Goal: Information Seeking & Learning: Find specific fact

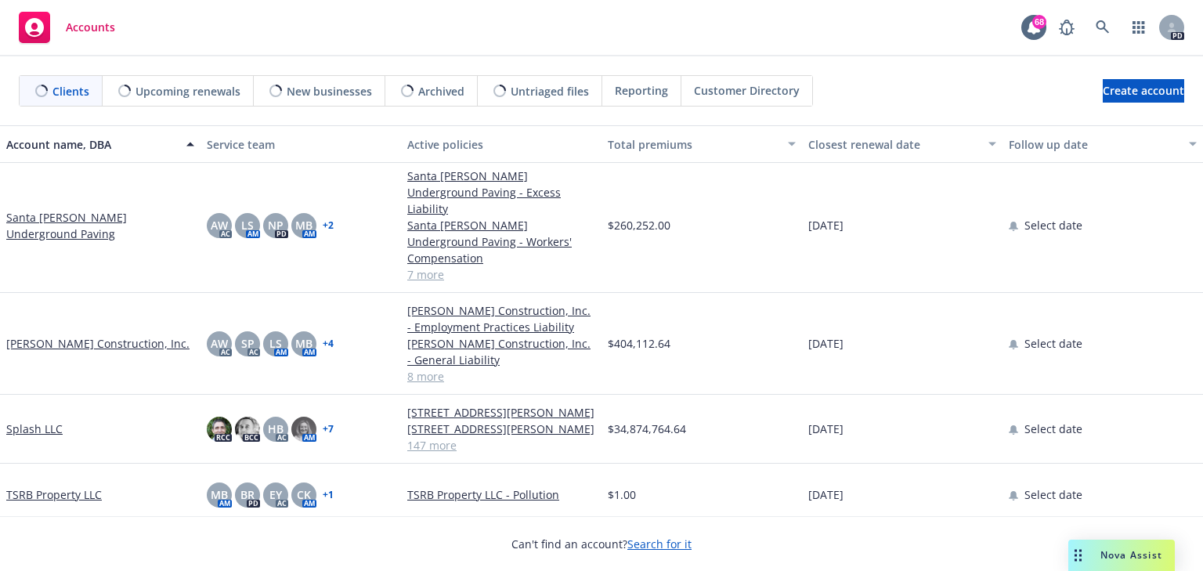
scroll to position [551, 0]
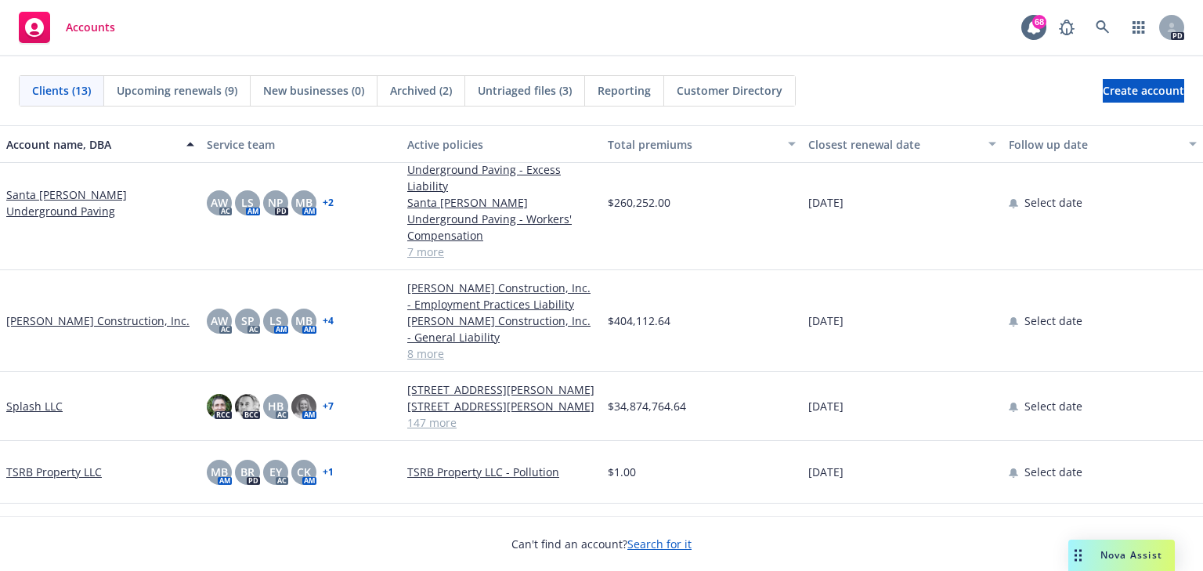
click at [1112, 552] on span "Nova Assist" at bounding box center [1131, 554] width 62 height 13
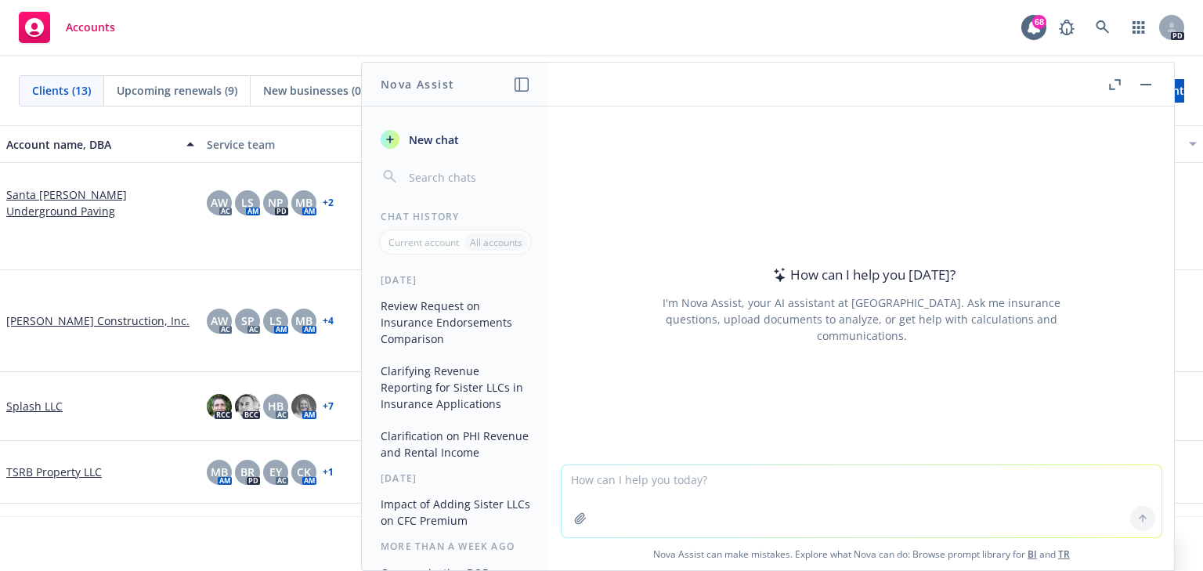
click at [606, 474] on textarea at bounding box center [861, 501] width 600 height 72
paste textarea "– I removed the inspector on this trail. I don’t recall we received Catalytic’s…"
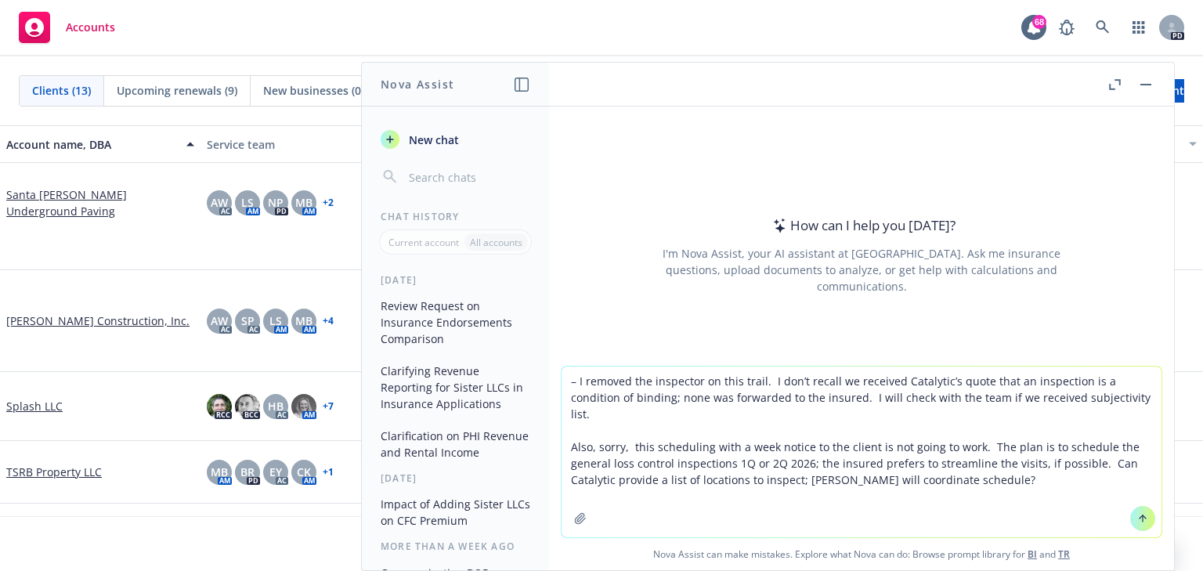
click at [571, 385] on textarea "– I removed the inspector on this trail. I don’t recall we received Catalytic’s…" at bounding box center [861, 451] width 600 height 171
type textarea "Refine: I removed the inspector on this trail. I don’t recall we received Catal…"
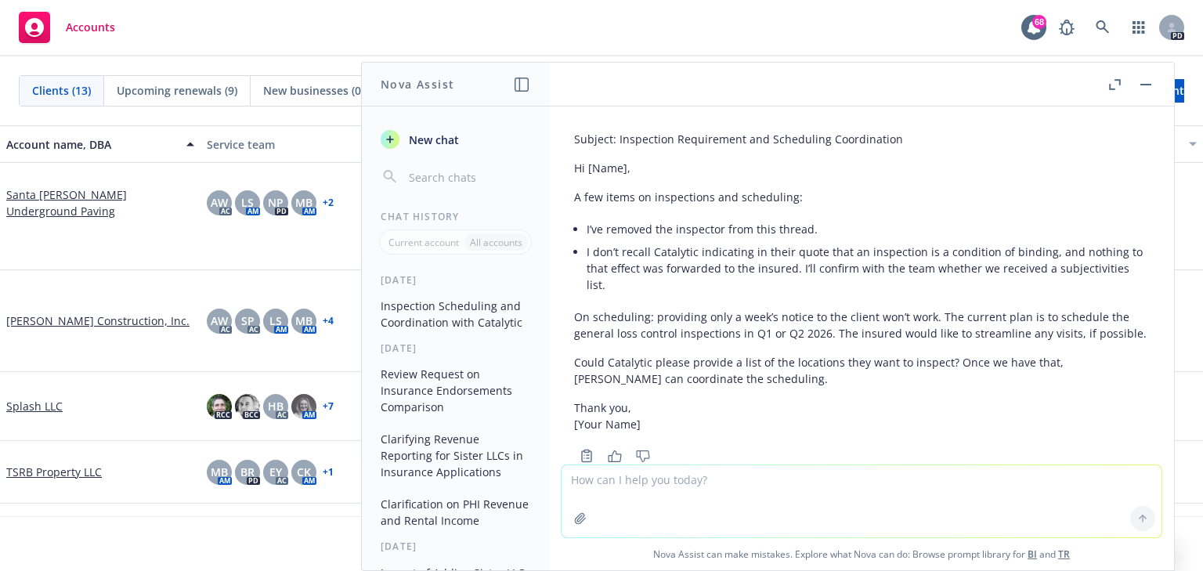
scroll to position [193, 0]
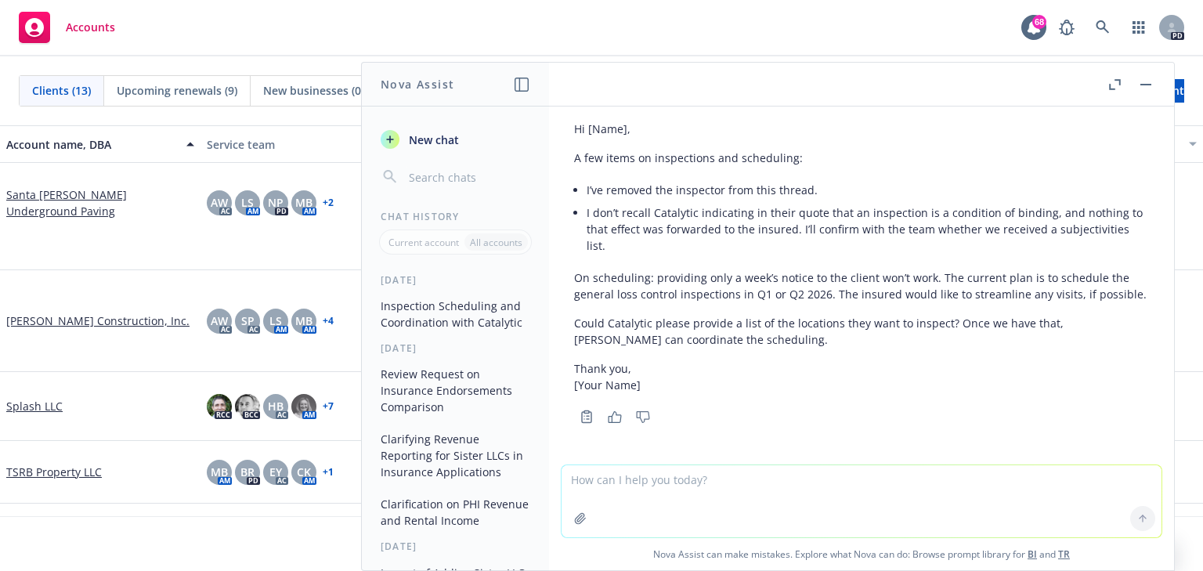
click at [722, 344] on p "Could Catalytic please provide a list of the locations they want to inspect? On…" at bounding box center [861, 331] width 575 height 33
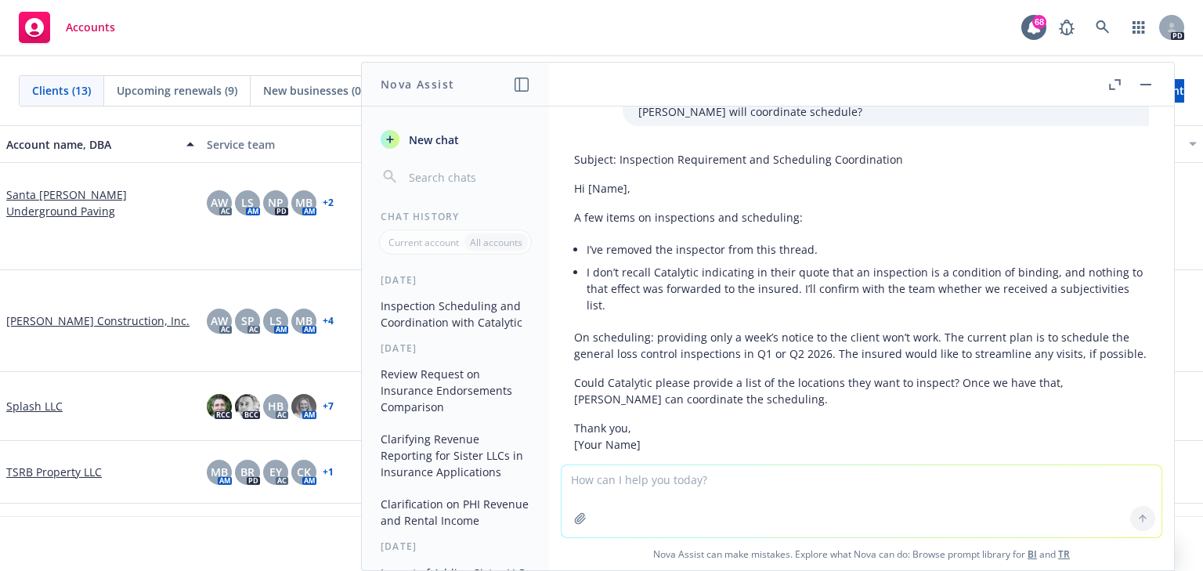
scroll to position [110, 0]
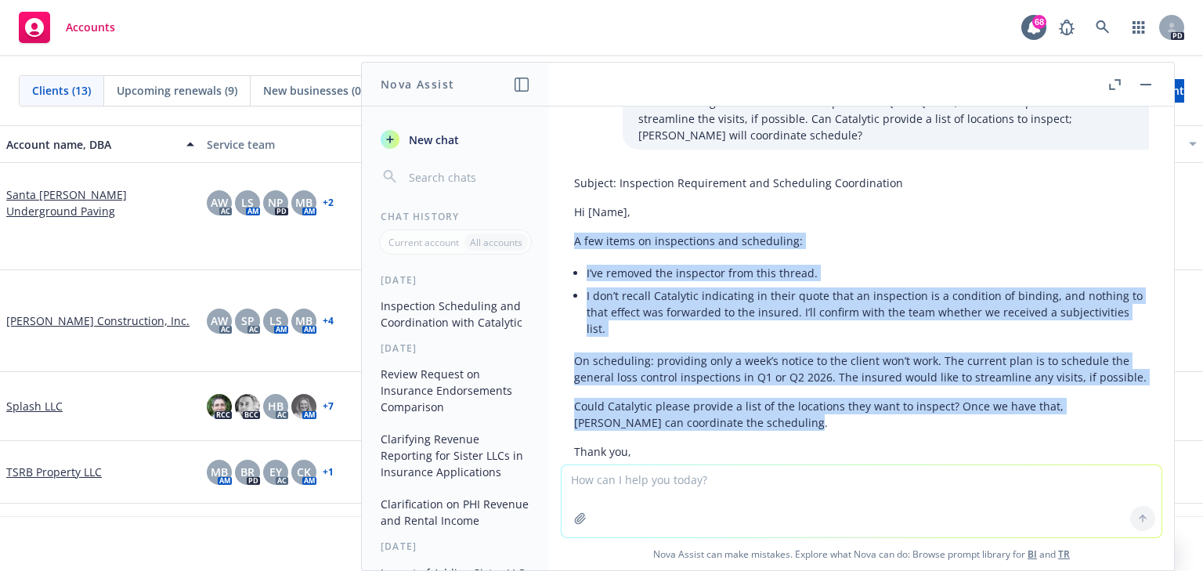
drag, startPoint x: 576, startPoint y: 237, endPoint x: 741, endPoint y: 424, distance: 249.0
click at [741, 424] on div "Subject: Inspection Requirement and Scheduling Coordination Hi [Name], A few it…" at bounding box center [861, 325] width 575 height 314
click at [737, 385] on div "Subject: Inspection Requirement and Scheduling Coordination Hi [Name], A few it…" at bounding box center [861, 325] width 575 height 314
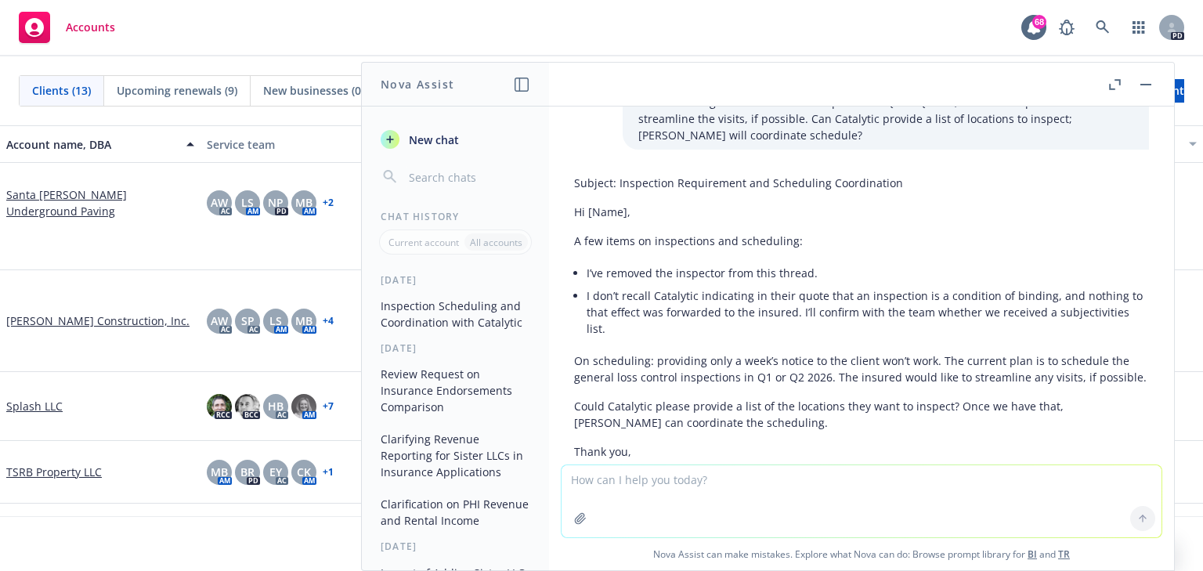
click at [575, 238] on p "A few items on inspections and scheduling:" at bounding box center [861, 241] width 575 height 16
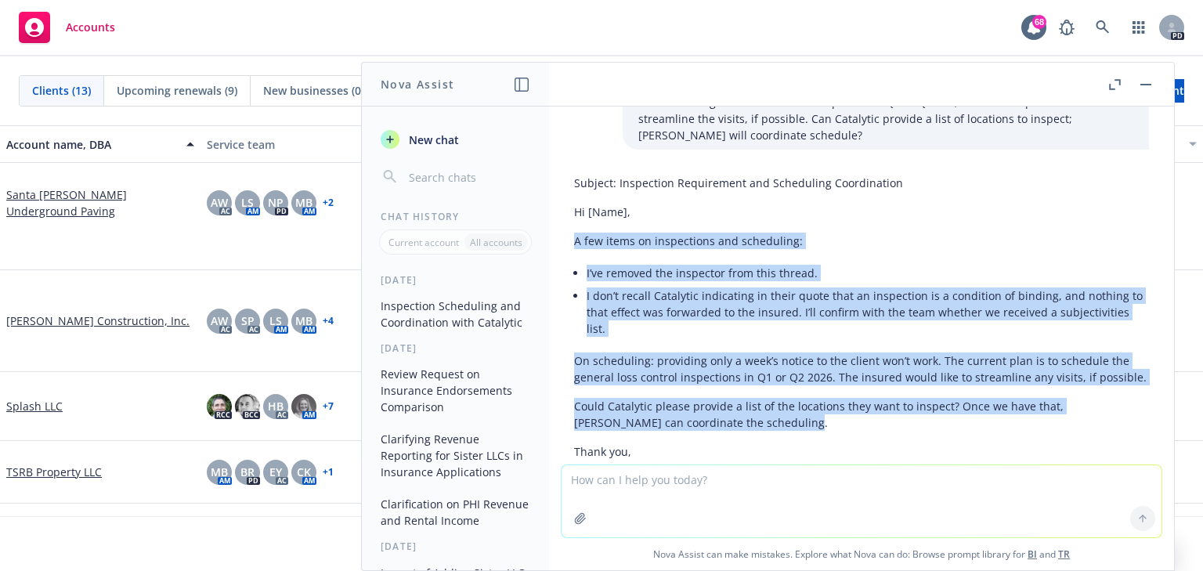
drag, startPoint x: 575, startPoint y: 239, endPoint x: 755, endPoint y: 424, distance: 258.0
click at [755, 424] on div "Subject: Inspection Requirement and Scheduling Coordination Hi [Name], A few it…" at bounding box center [861, 325] width 575 height 314
copy div "A few items on inspections and scheduling: I’ve removed the inspector from this…"
